Goal: Use online tool/utility: Utilize a website feature to perform a specific function

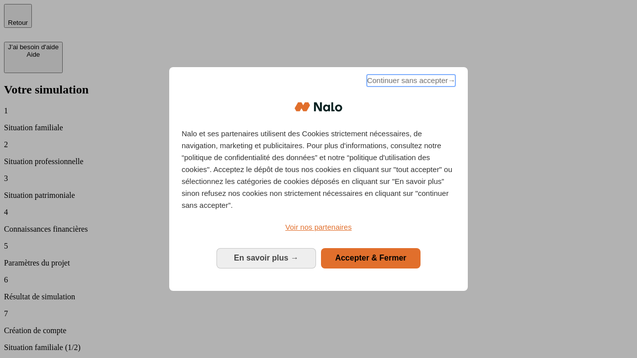
click at [410, 82] on span "Continuer sans accepter →" at bounding box center [411, 81] width 89 height 12
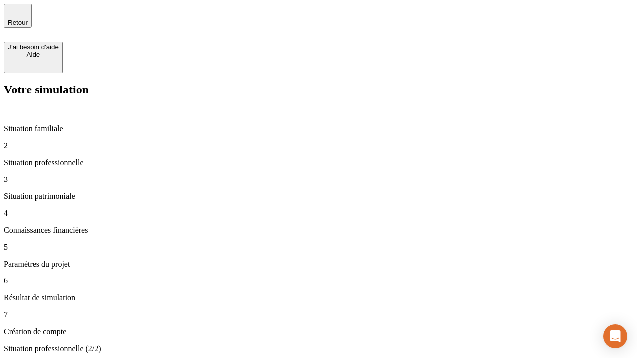
type input "30 000"
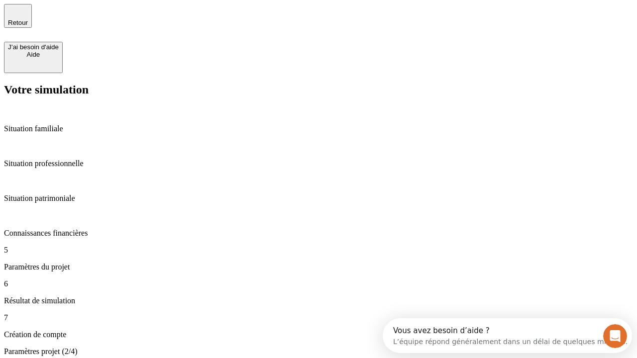
type input "25"
type input "64"
type input "1 000"
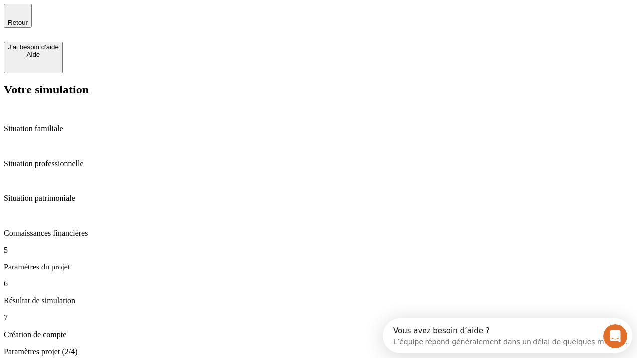
type input "640"
